Goal: Information Seeking & Learning: Learn about a topic

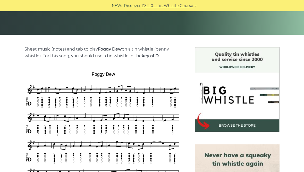
scroll to position [100, 0]
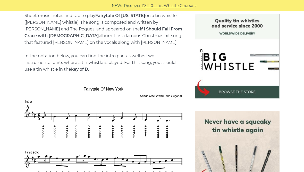
scroll to position [134, 0]
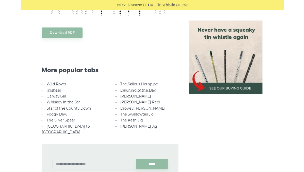
scroll to position [268, 0]
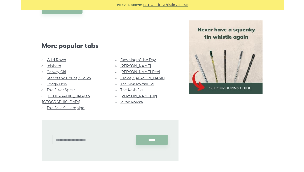
scroll to position [301, 0]
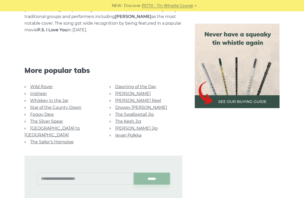
scroll to position [327, 0]
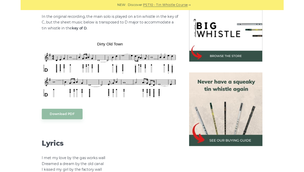
scroll to position [160, 0]
